Goal: Check status

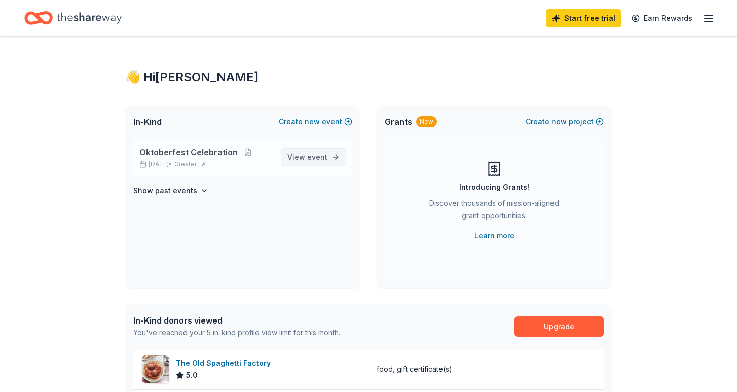
click at [332, 159] on link "View event" at bounding box center [313, 157] width 65 height 18
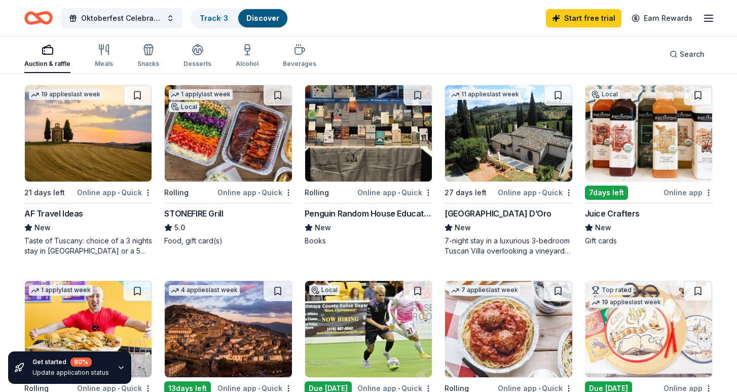
scroll to position [298, 0]
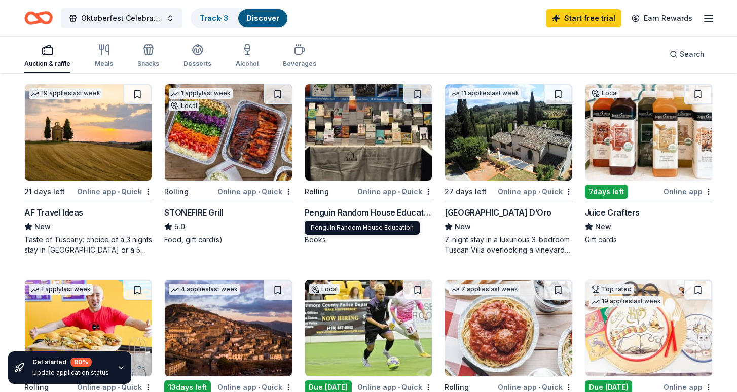
click at [331, 211] on div "Penguin Random House Education" at bounding box center [368, 212] width 128 height 12
click at [217, 11] on div "Track · 3" at bounding box center [213, 18] width 45 height 18
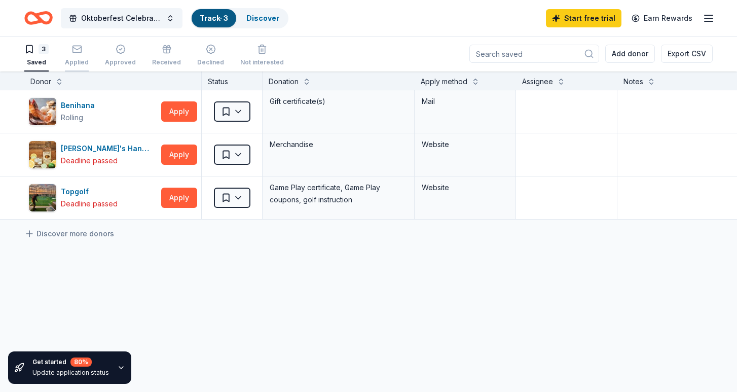
click at [79, 53] on icon "button" at bounding box center [77, 49] width 10 height 10
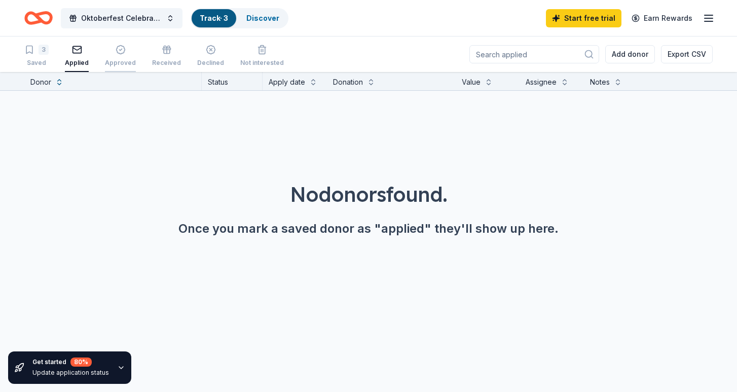
click at [117, 64] on div "Approved" at bounding box center [120, 63] width 31 height 8
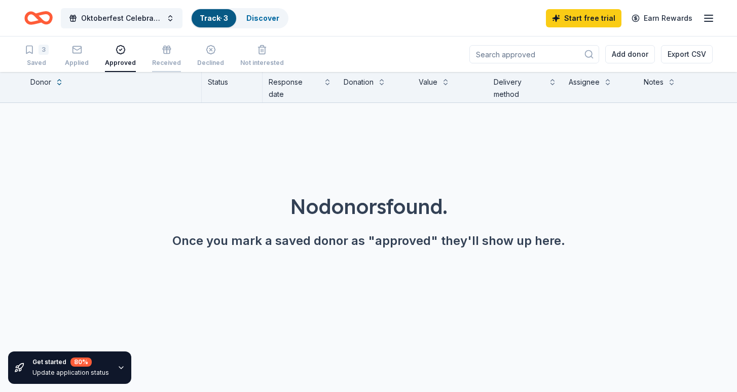
click at [165, 58] on div "Received" at bounding box center [166, 56] width 29 height 22
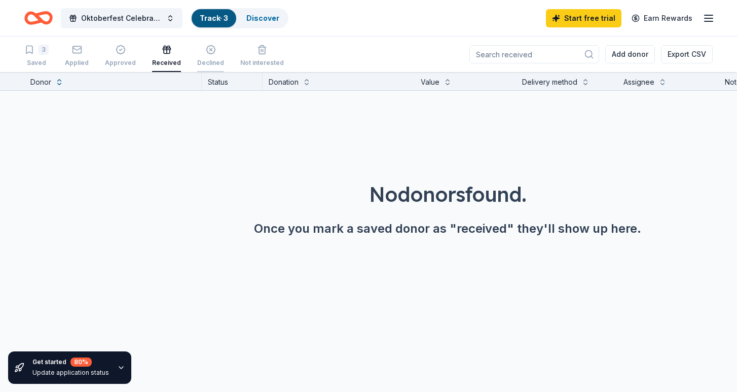
click at [207, 57] on div "Declined" at bounding box center [210, 56] width 27 height 22
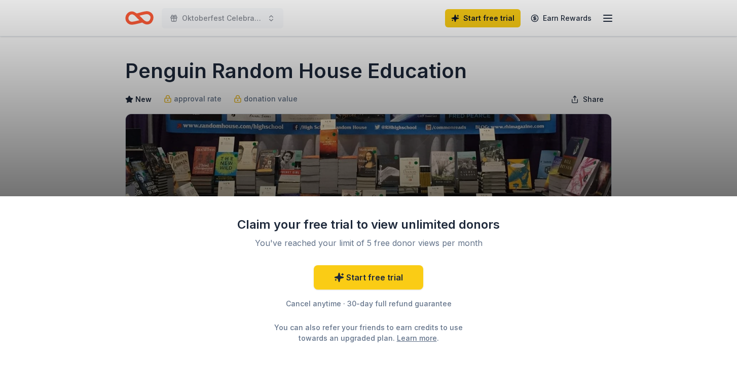
scroll to position [3, 0]
